Goal: Contribute content

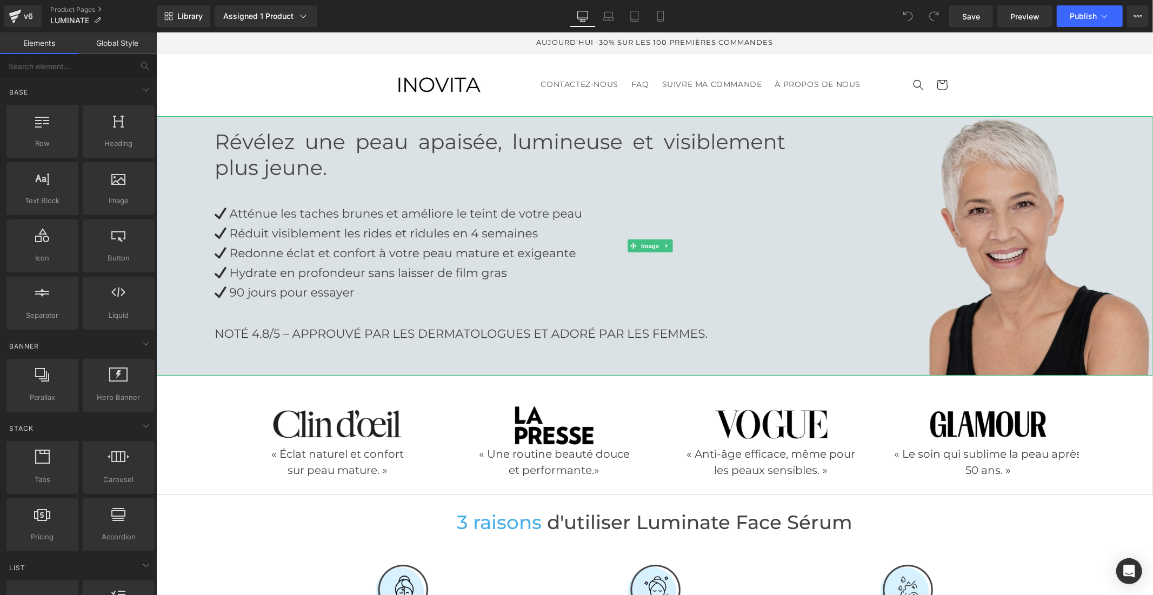
click at [323, 238] on img at bounding box center [654, 245] width 996 height 259
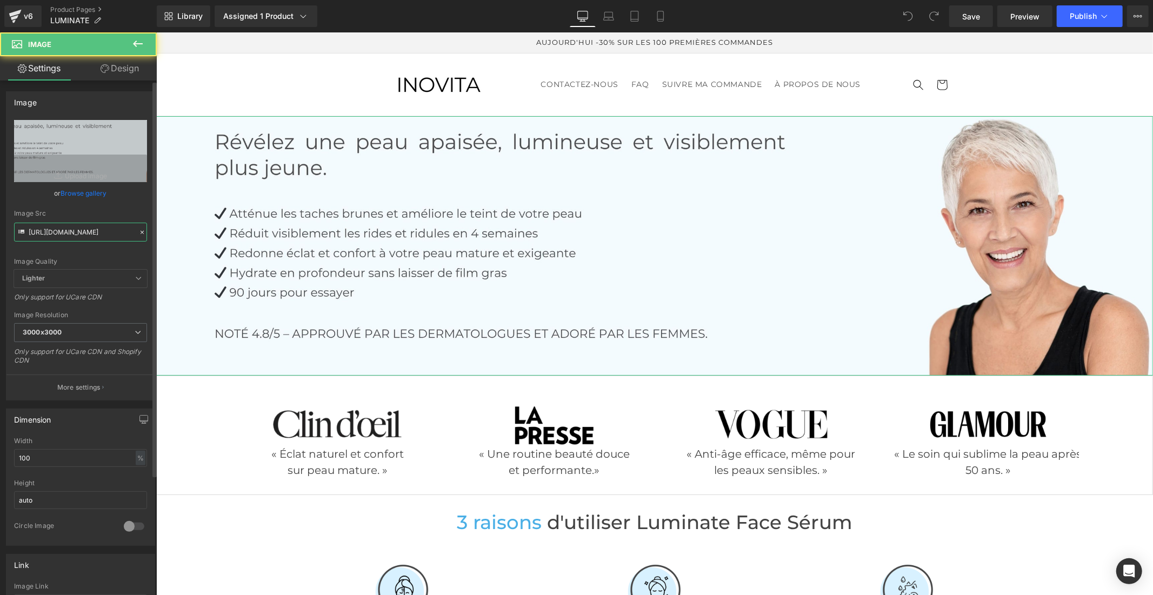
click at [89, 239] on input "[URL][DOMAIN_NAME]" at bounding box center [80, 232] width 133 height 19
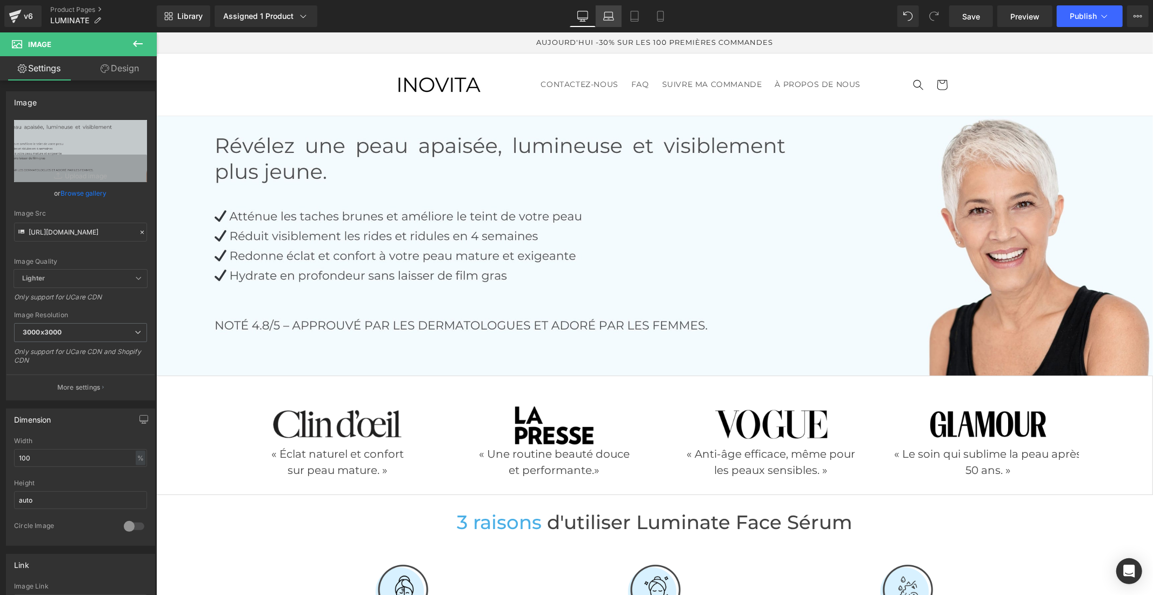
click at [608, 18] on icon at bounding box center [608, 16] width 11 height 11
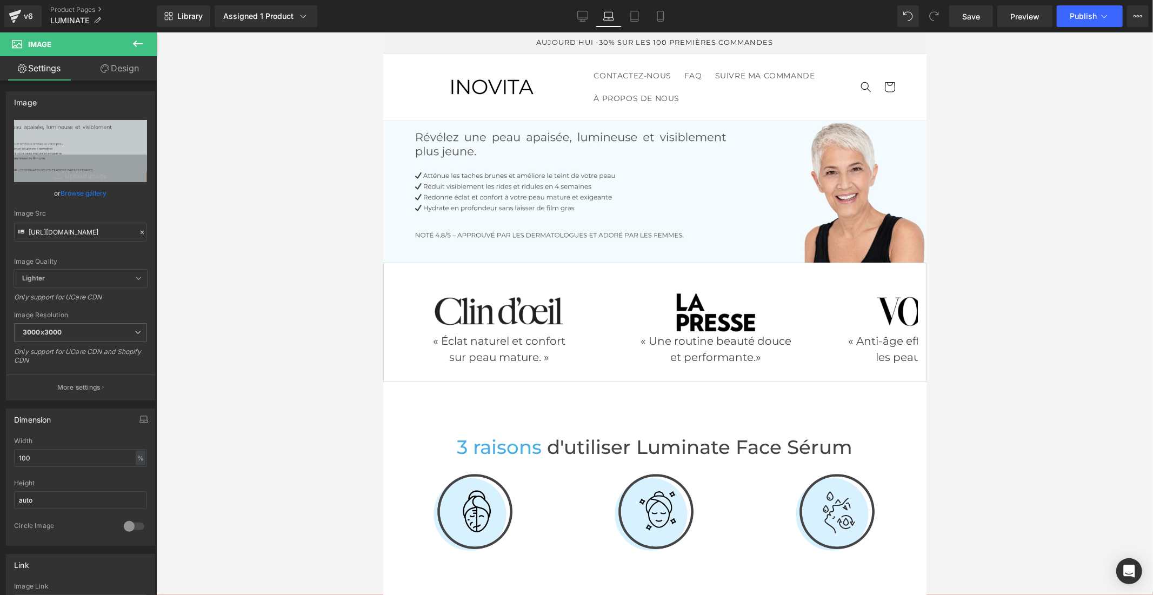
scroll to position [0, 0]
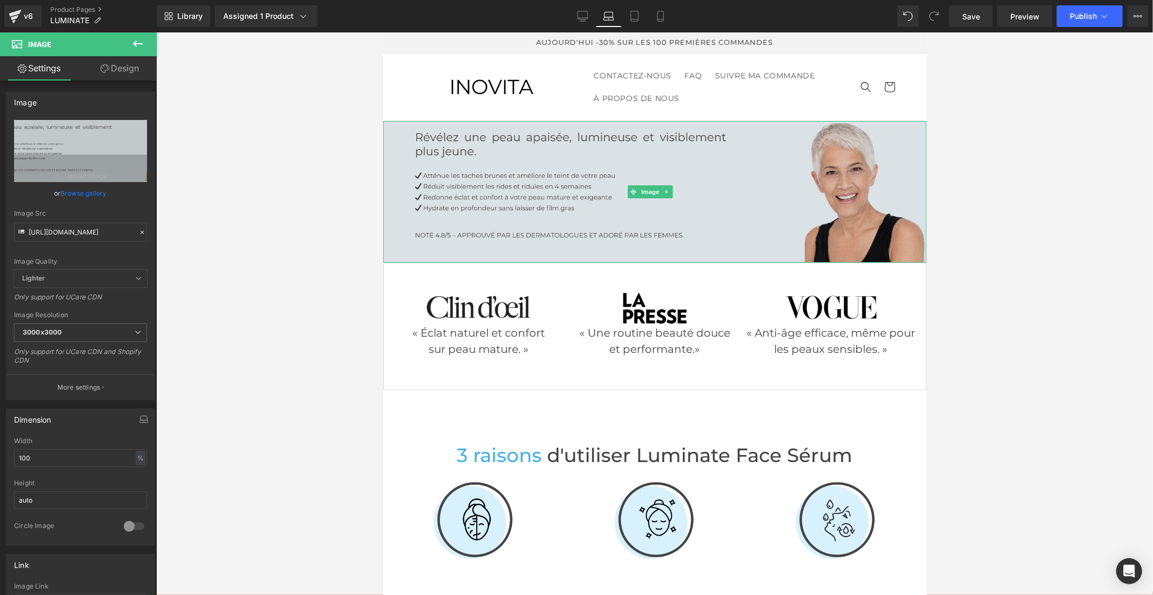
click at [565, 195] on img at bounding box center [654, 192] width 543 height 142
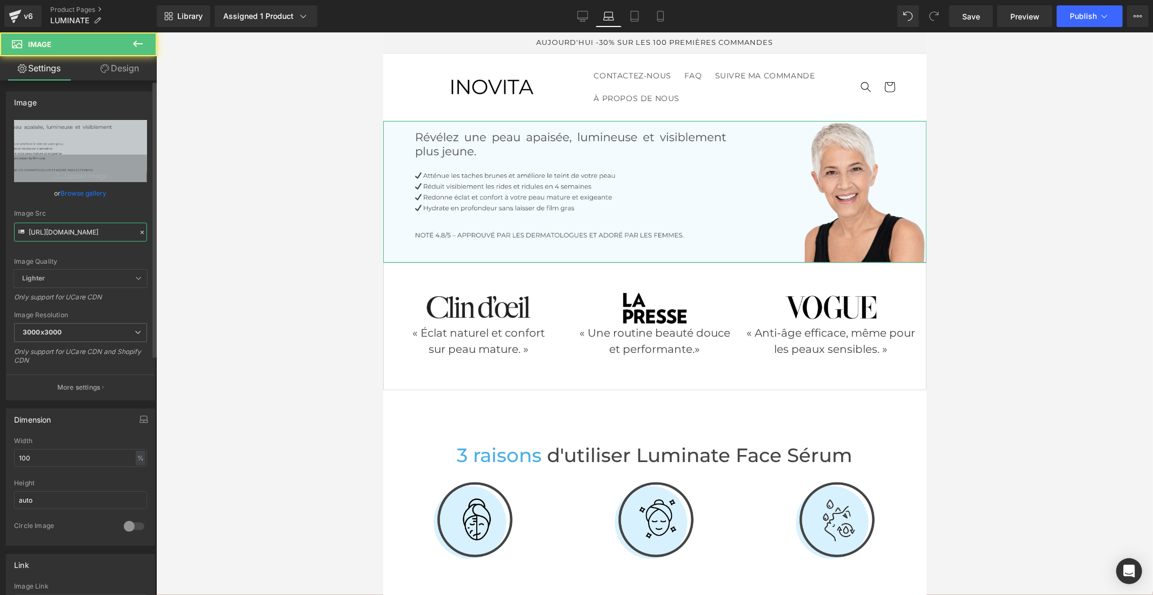
click at [96, 232] on input "[URL][DOMAIN_NAME]" at bounding box center [80, 232] width 133 height 19
paste input "text"
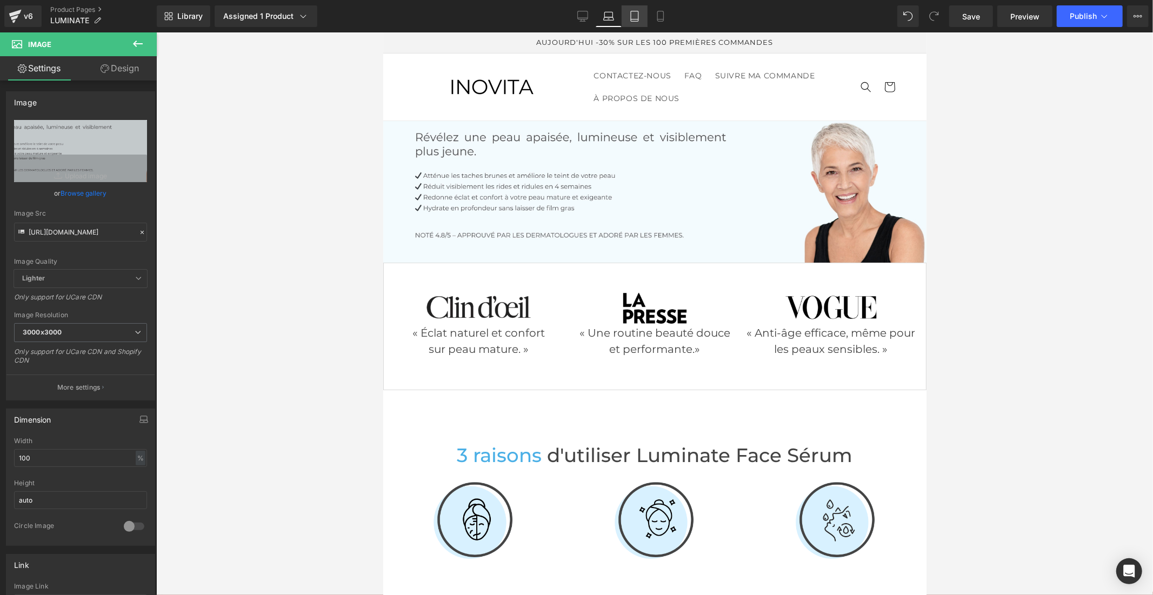
click at [635, 22] on link "Tablet" at bounding box center [634, 16] width 26 height 22
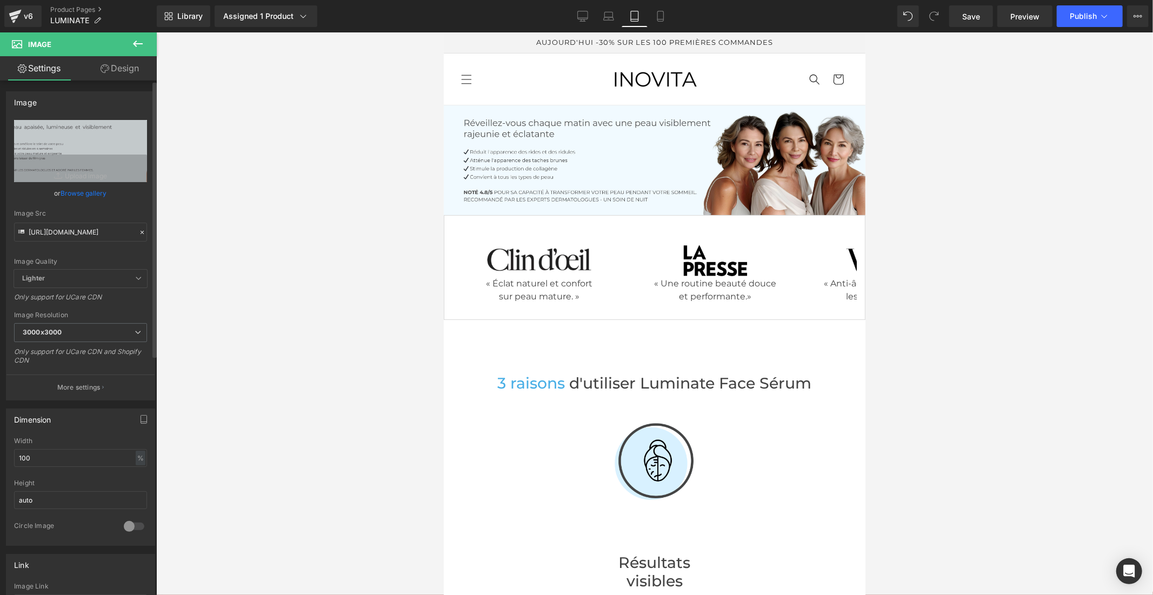
scroll to position [0, 0]
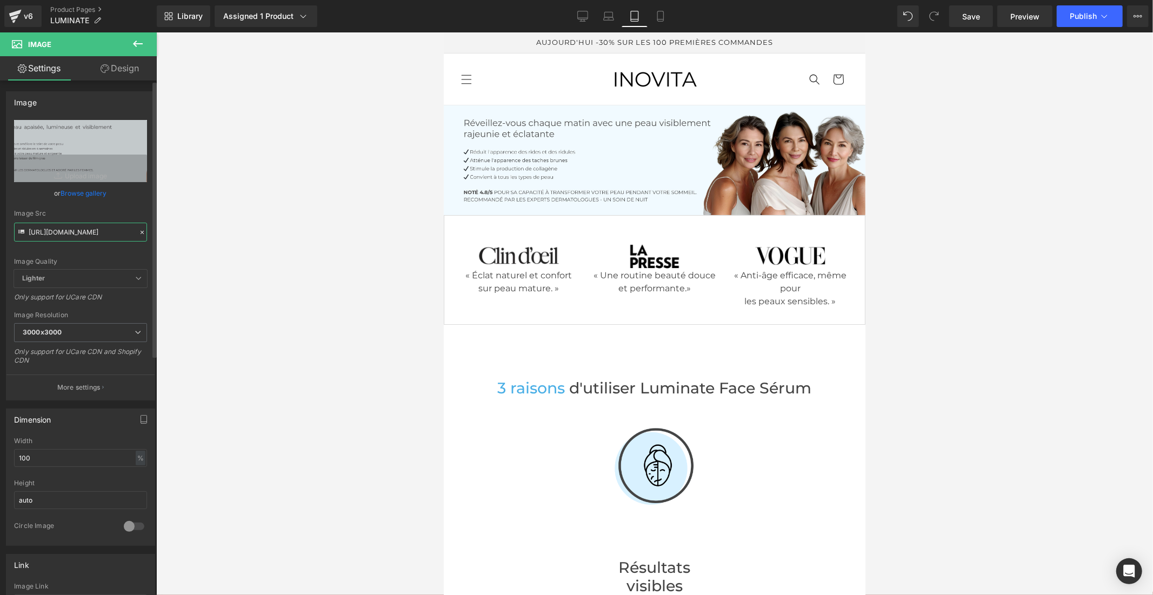
click at [73, 232] on input "[URL][DOMAIN_NAME]" at bounding box center [80, 232] width 133 height 19
paste input "text"
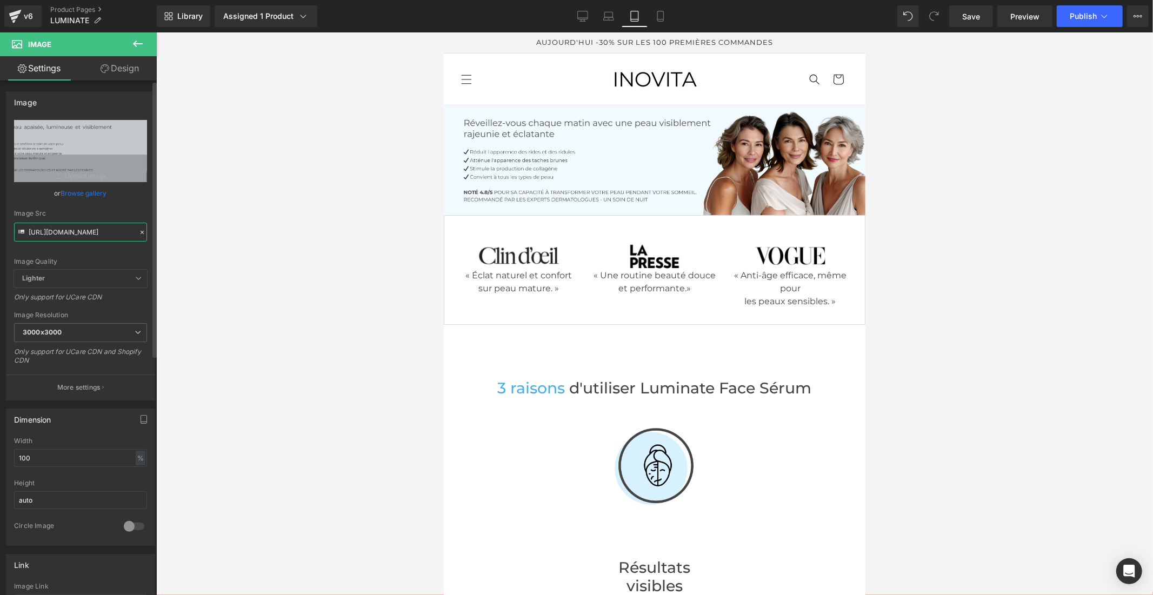
click at [106, 235] on input "[URL][DOMAIN_NAME]" at bounding box center [80, 232] width 133 height 19
type input "[URL][DOMAIN_NAME]"
drag, startPoint x: 655, startPoint y: 12, endPoint x: 34, endPoint y: 89, distance: 625.6
click at [655, 12] on icon at bounding box center [660, 16] width 11 height 11
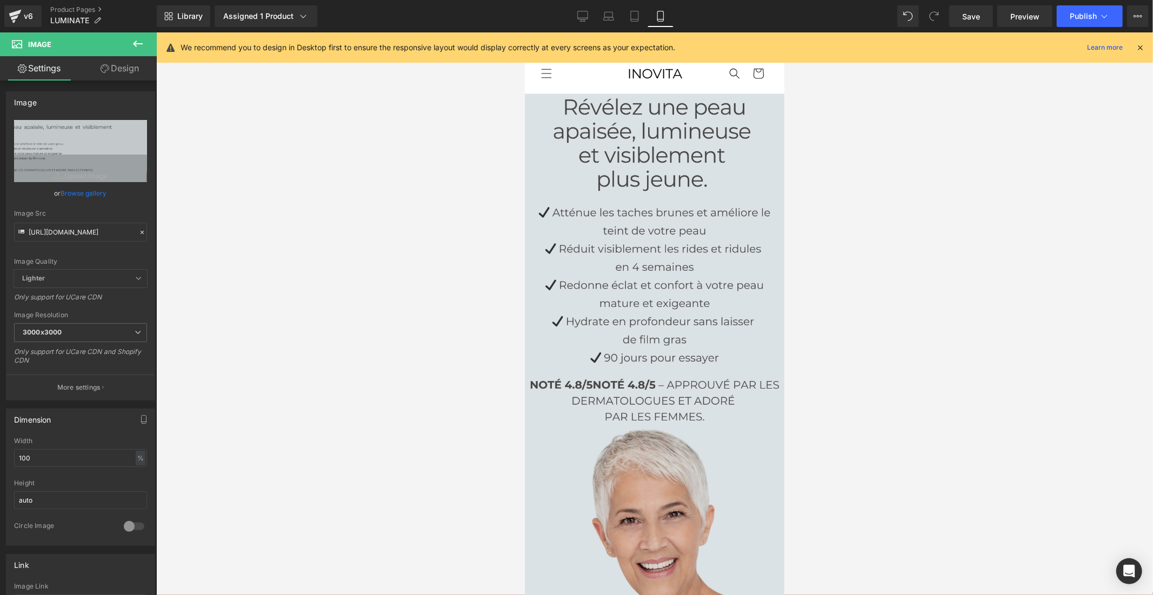
click at [617, 197] on img at bounding box center [653, 352] width 259 height 519
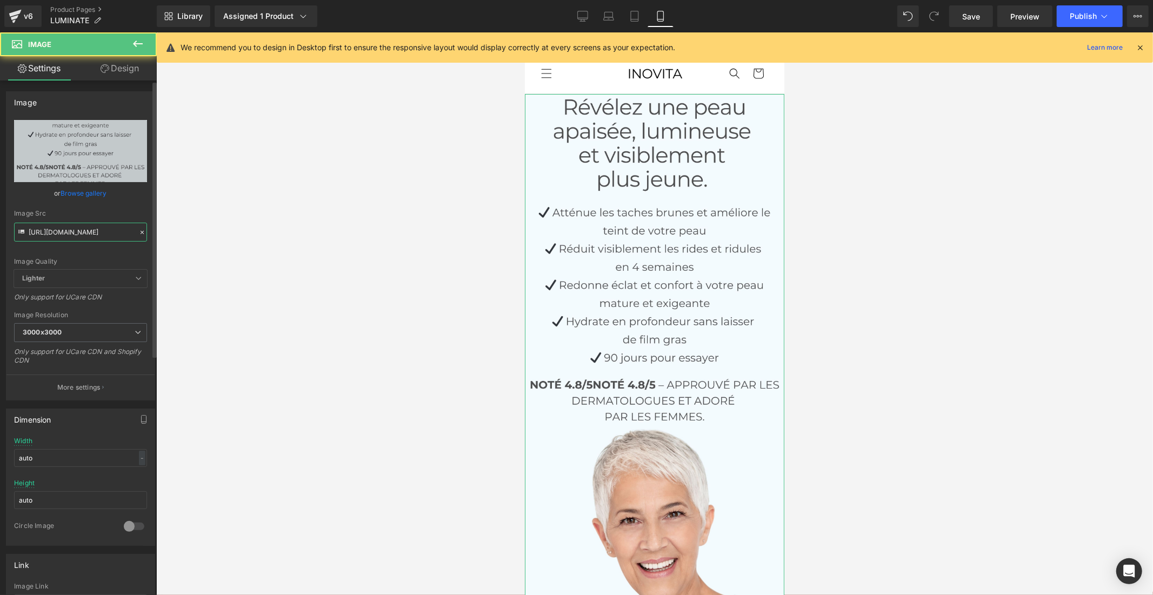
click at [89, 234] on input "[URL][DOMAIN_NAME]" at bounding box center [80, 232] width 133 height 19
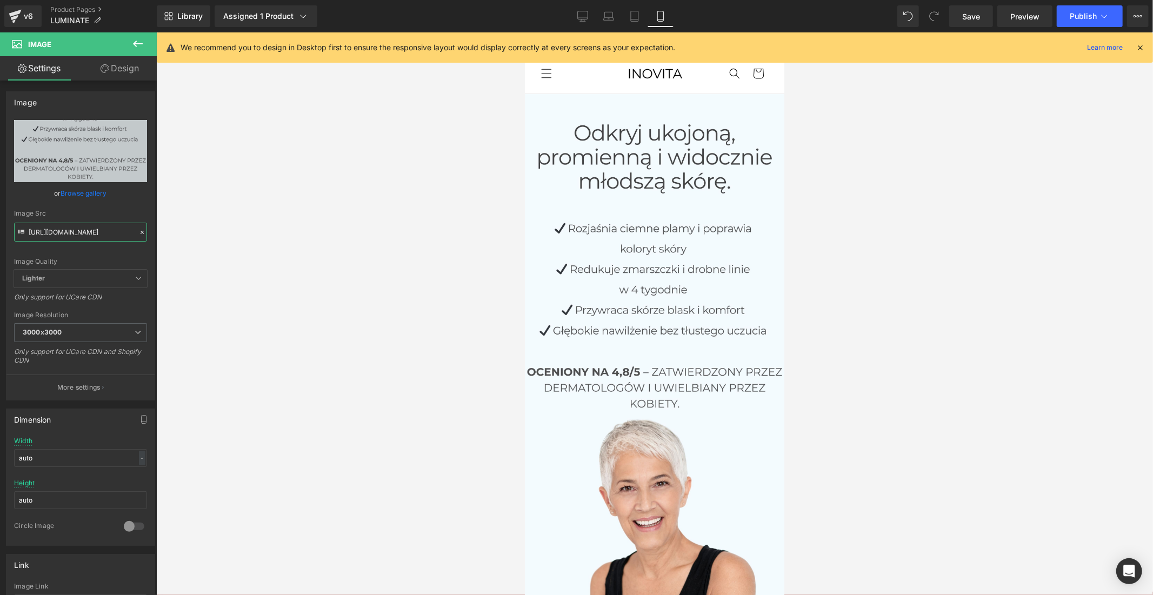
type input "[URL][DOMAIN_NAME]"
click at [629, 9] on link "Tablet" at bounding box center [634, 16] width 26 height 22
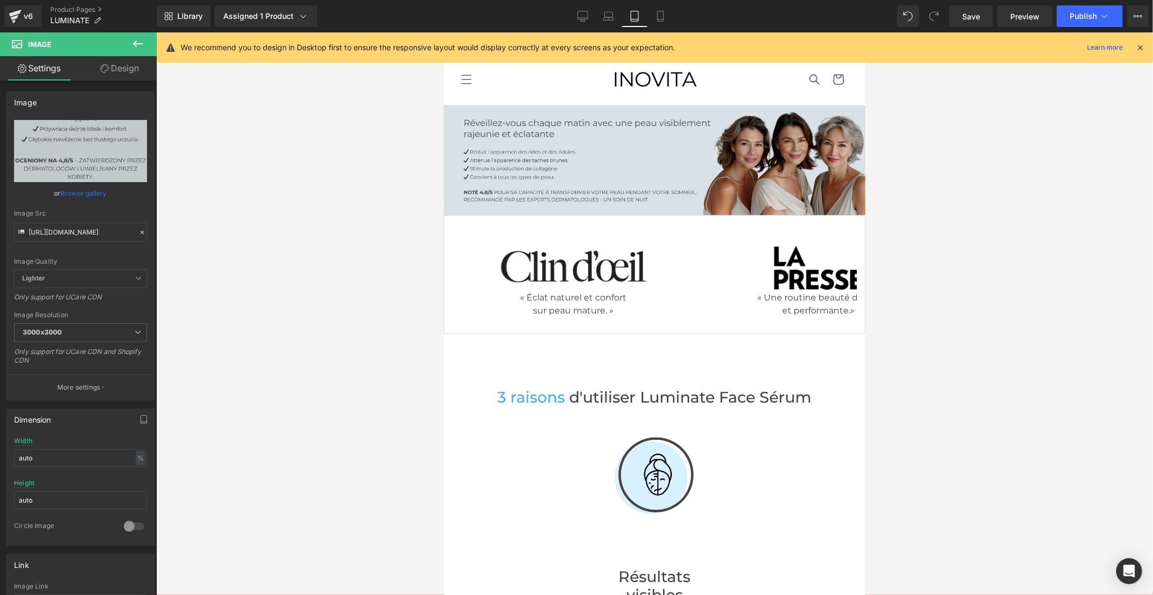
click at [573, 163] on img at bounding box center [653, 160] width 421 height 110
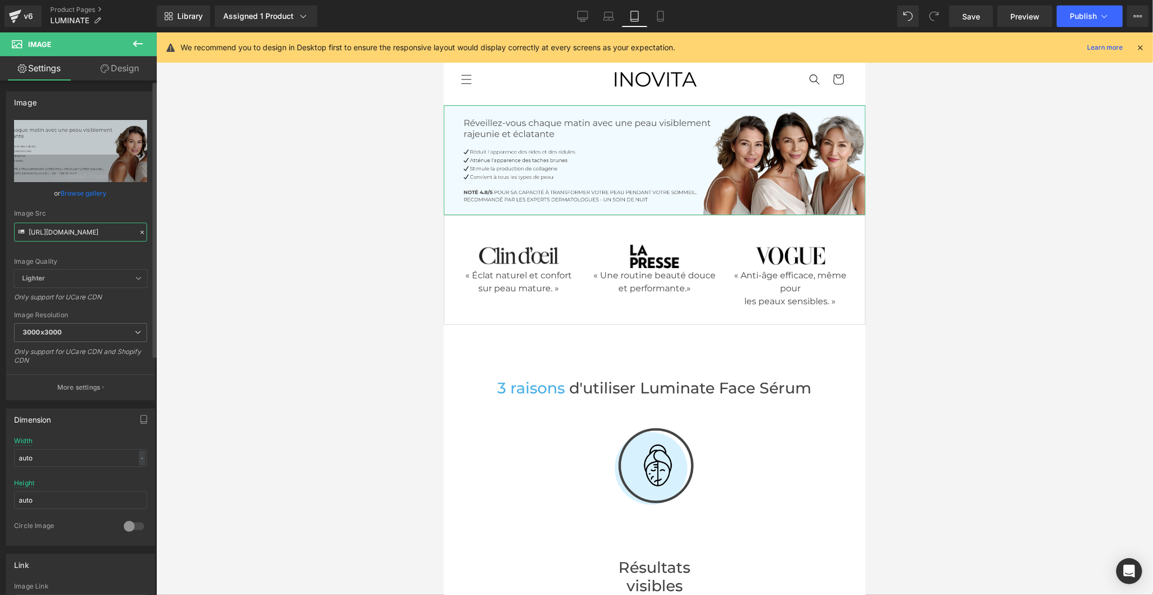
click at [50, 237] on input "[URL][DOMAIN_NAME]" at bounding box center [80, 232] width 133 height 19
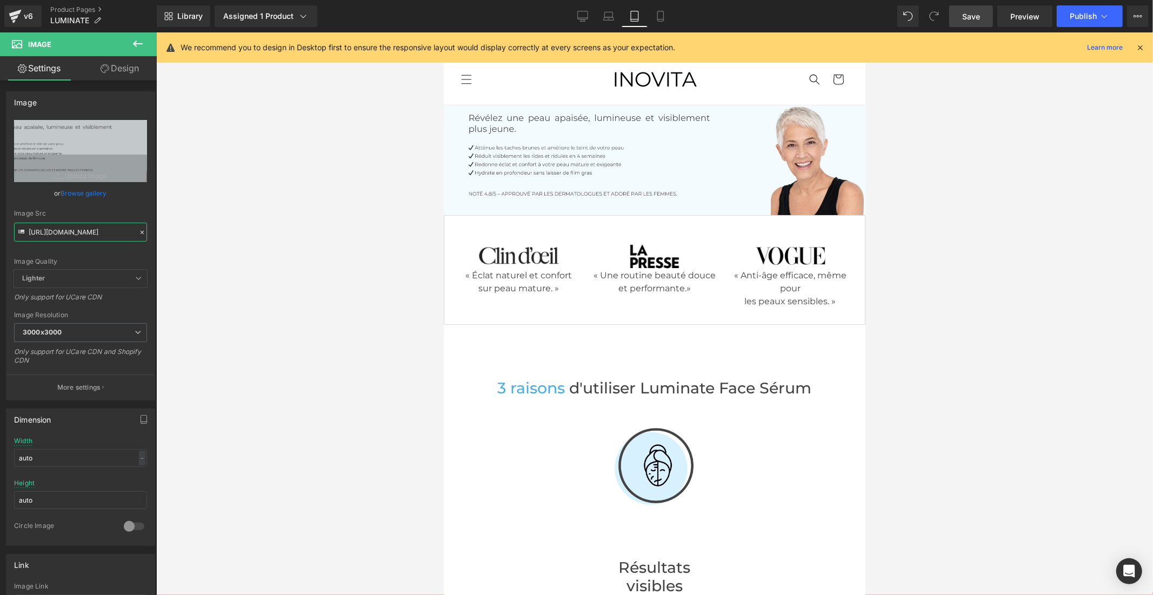
type input "[URL][DOMAIN_NAME]"
click at [976, 19] on span "Save" at bounding box center [971, 16] width 18 height 11
click at [1076, 17] on span "Publish" at bounding box center [1082, 16] width 27 height 9
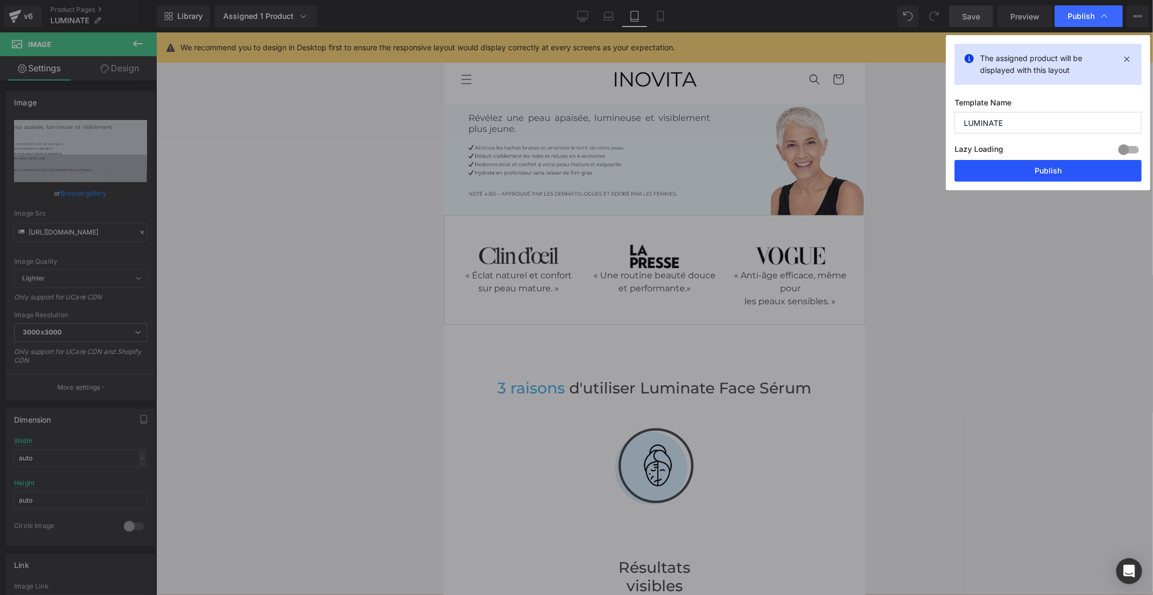
click at [1007, 166] on button "Publish" at bounding box center [1047, 171] width 187 height 22
